Goal: Information Seeking & Learning: Learn about a topic

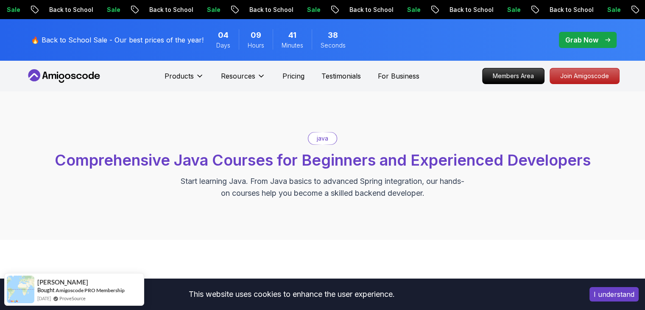
click at [612, 295] on button "I understand" at bounding box center [614, 294] width 49 height 14
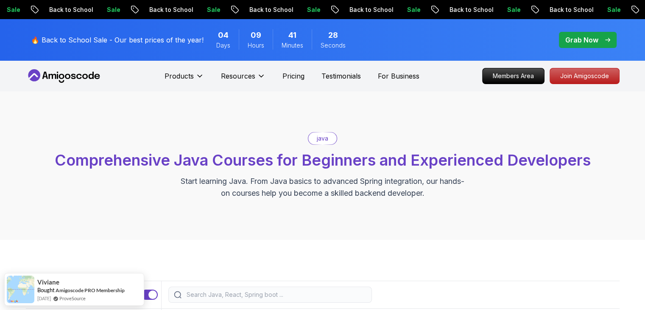
click at [326, 143] on div "java" at bounding box center [322, 138] width 28 height 12
click at [336, 151] on span "Comprehensive Java Courses for Beginners and Experienced Developers" at bounding box center [323, 160] width 536 height 19
click at [323, 177] on p "Start learning Java. From Java basics to advanced Spring integration, our hands…" at bounding box center [322, 187] width 285 height 24
click at [409, 184] on p "Start learning Java. From Java basics to advanced Spring integration, our hands…" at bounding box center [322, 187] width 285 height 24
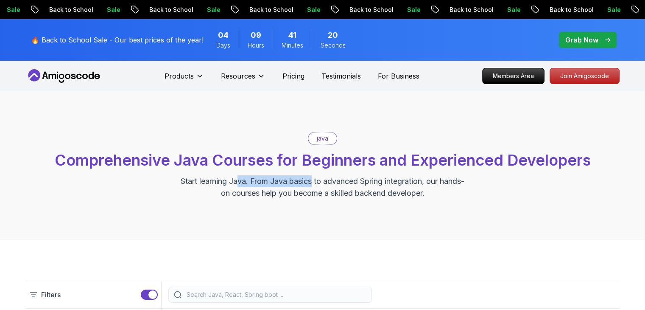
drag, startPoint x: 250, startPoint y: 185, endPoint x: 327, endPoint y: 185, distance: 76.8
click at [326, 185] on p "Start learning Java. From Java basics to advanced Spring integration, our hands…" at bounding box center [322, 187] width 285 height 24
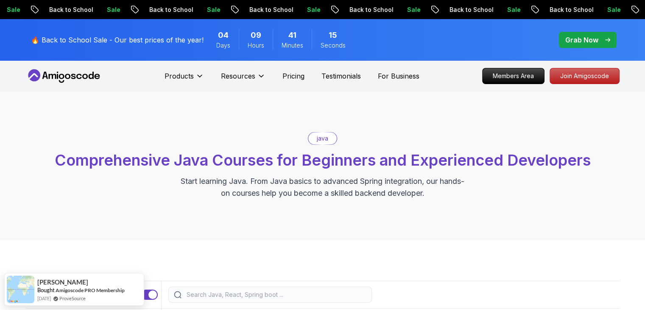
click at [380, 170] on div "java Comprehensive Java Courses for Beginners and Experienced Developers Start …" at bounding box center [323, 165] width 594 height 67
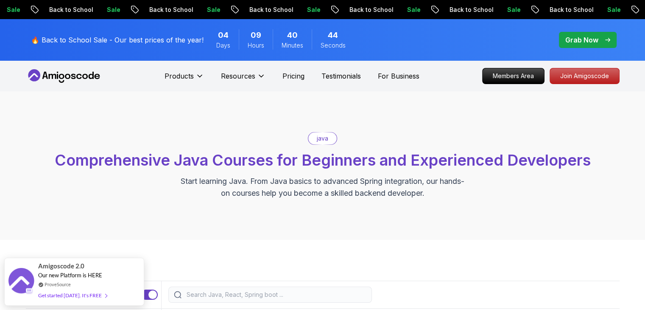
click at [280, 149] on div "java Comprehensive Java Courses for Beginners and Experienced Developers Start …" at bounding box center [323, 165] width 594 height 67
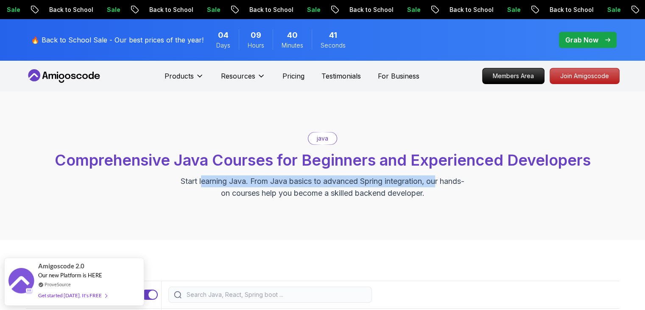
drag, startPoint x: 212, startPoint y: 180, endPoint x: 452, endPoint y: 182, distance: 240.2
click at [452, 182] on p "Start learning Java. From Java basics to advanced Spring integration, our hands…" at bounding box center [322, 187] width 285 height 24
drag, startPoint x: 211, startPoint y: 191, endPoint x: 353, endPoint y: 134, distance: 152.9
click at [409, 183] on p "Start learning Java. From Java basics to advanced Spring integration, our hands…" at bounding box center [322, 187] width 285 height 24
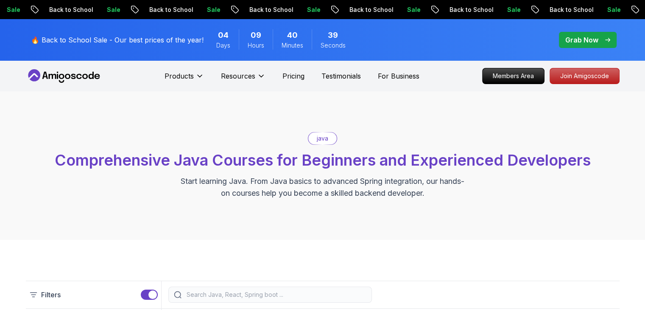
click at [331, 132] on div "java" at bounding box center [322, 138] width 29 height 13
click at [601, 76] on p "Join Amigoscode" at bounding box center [585, 76] width 66 height 14
click at [335, 146] on div "java Comprehensive Java Courses for Beginners and Experienced Developers Start …" at bounding box center [323, 165] width 594 height 67
drag, startPoint x: 333, startPoint y: 144, endPoint x: 328, endPoint y: 146, distance: 5.8
click at [328, 146] on div "java Comprehensive Java Courses for Beginners and Experienced Developers Start …" at bounding box center [323, 165] width 594 height 67
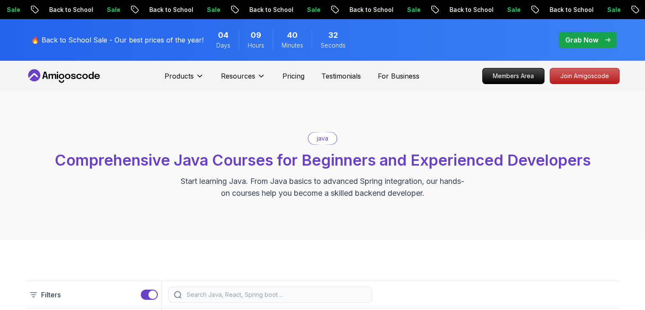
click at [328, 148] on div "java Comprehensive Java Courses for Beginners and Experienced Developers Start …" at bounding box center [323, 165] width 594 height 67
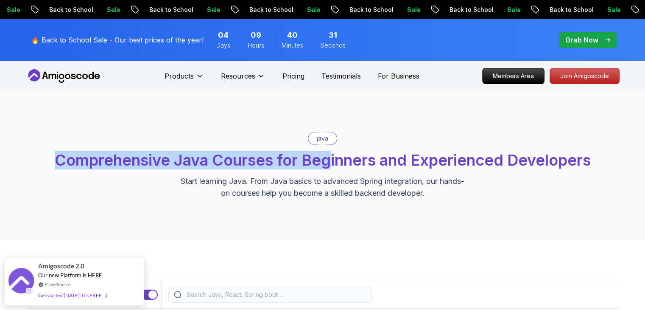
drag, startPoint x: 330, startPoint y: 147, endPoint x: 340, endPoint y: 135, distance: 16.6
click at [328, 150] on div "java Comprehensive Java Courses for Beginners and Experienced Developers Start …" at bounding box center [323, 165] width 594 height 67
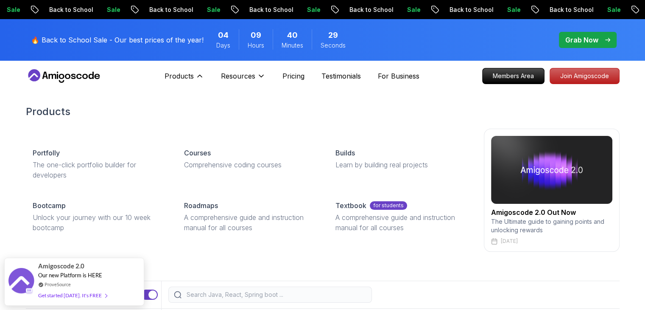
click at [205, 76] on div "Products Products Portfolly The one-click portfolio builder for developers Cour…" at bounding box center [215, 75] width 101 height 17
click at [200, 76] on icon at bounding box center [200, 76] width 4 height 2
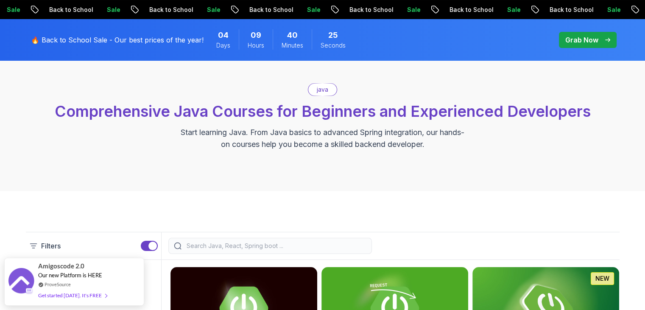
scroll to position [127, 0]
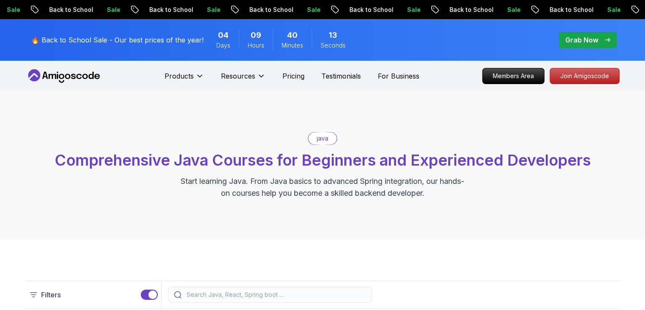
click at [290, 171] on div "java Comprehensive Java Courses for Beginners and Experienced Developers Start …" at bounding box center [323, 165] width 594 height 67
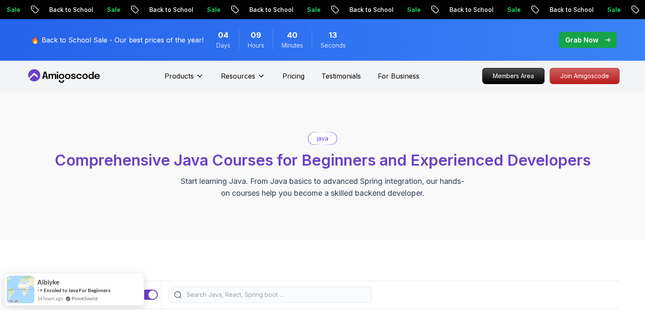
click at [295, 157] on span "Comprehensive Java Courses for Beginners and Experienced Developers" at bounding box center [323, 160] width 536 height 19
click at [296, 157] on span "Comprehensive Java Courses for Beginners and Experienced Developers" at bounding box center [323, 160] width 536 height 19
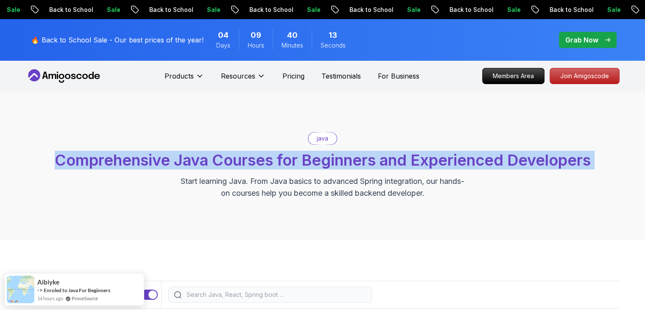
click at [296, 157] on span "Comprehensive Java Courses for Beginners and Experienced Developers" at bounding box center [323, 160] width 536 height 19
